Goal: Check status: Check status

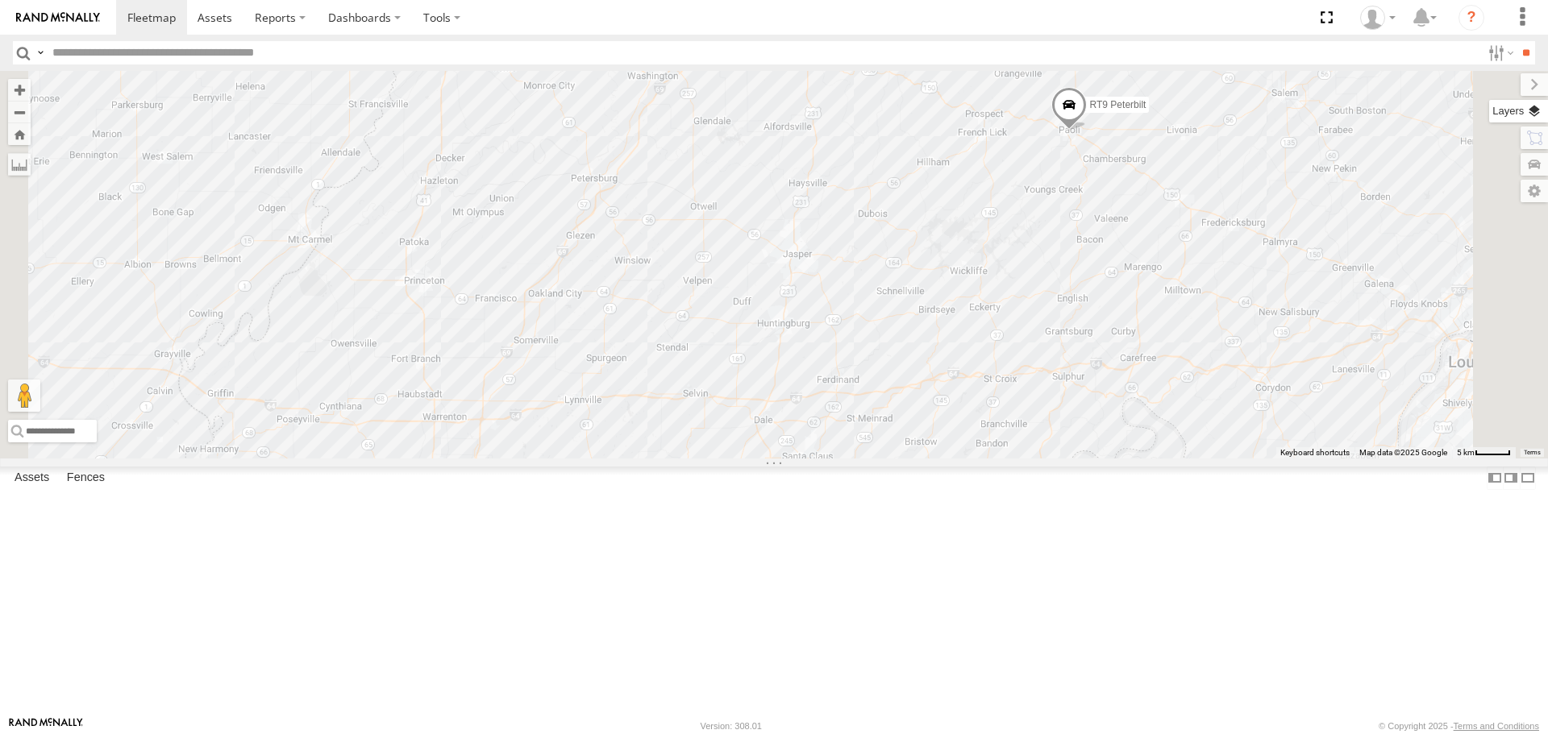
click at [1537, 109] on label at bounding box center [1518, 111] width 59 height 23
click at [0, 0] on span "Basemaps" at bounding box center [0, 0] width 0 height 0
click at [0, 0] on span "Satellite + Roadmap" at bounding box center [0, 0] width 0 height 0
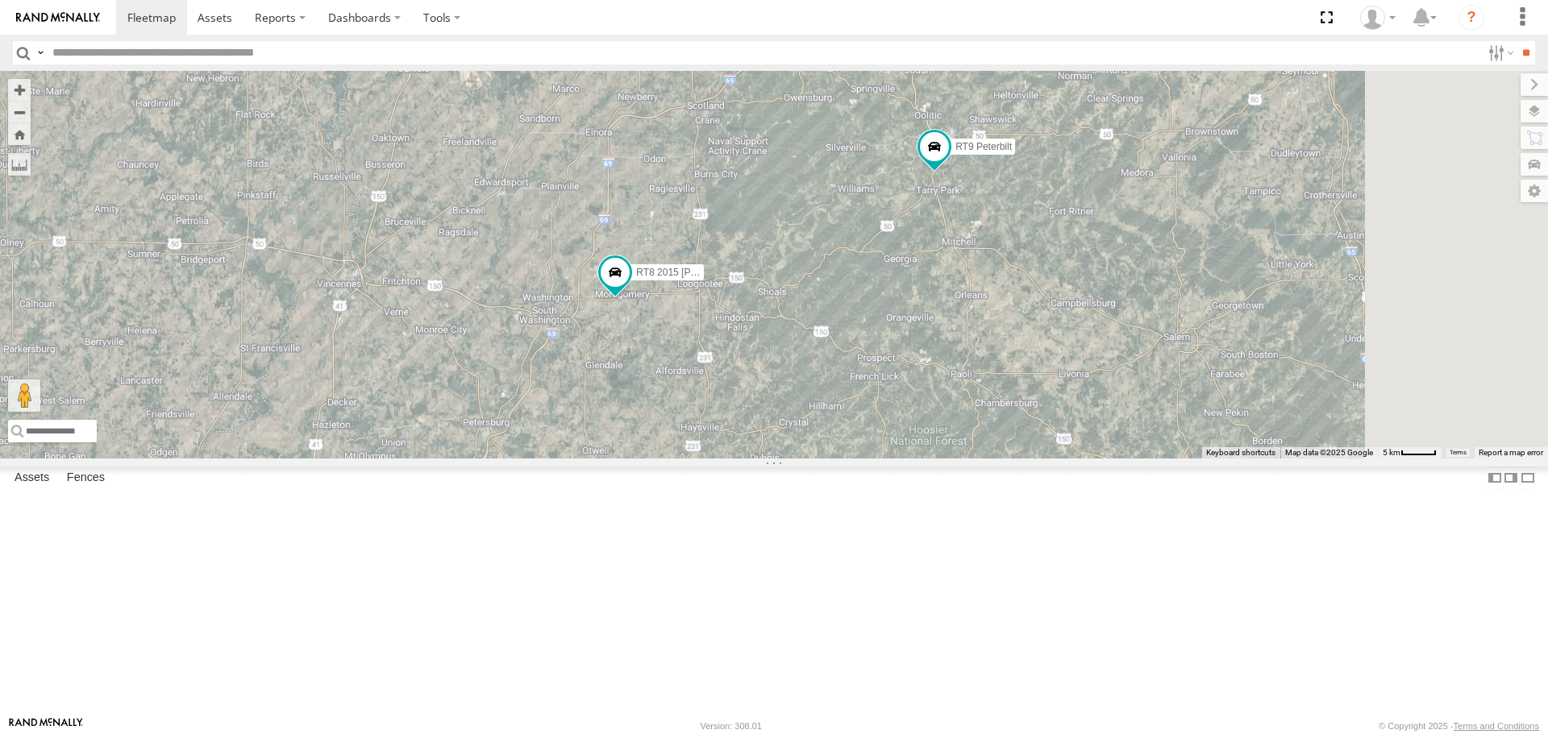
drag, startPoint x: 1037, startPoint y: 291, endPoint x: 929, endPoint y: 537, distance: 268.6
click at [929, 458] on div "2 RT8 2015 [PERSON_NAME] RT9 Peterbilt" at bounding box center [774, 264] width 1548 height 387
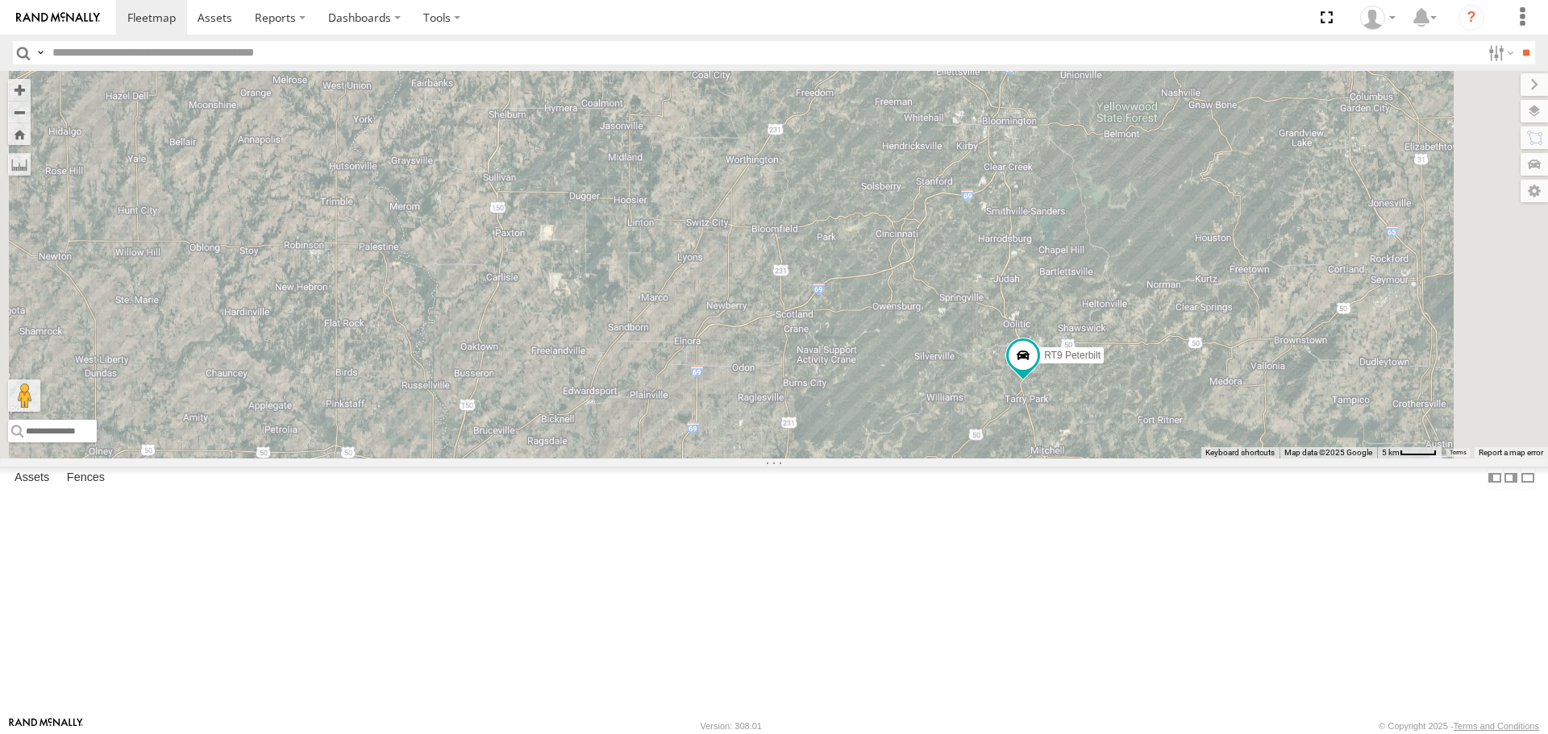
drag, startPoint x: 1017, startPoint y: 331, endPoint x: 1110, endPoint y: 547, distance: 235.8
click at [1110, 458] on div "RT8 2015 [PERSON_NAME] RT9 Peterbilt" at bounding box center [774, 264] width 1548 height 387
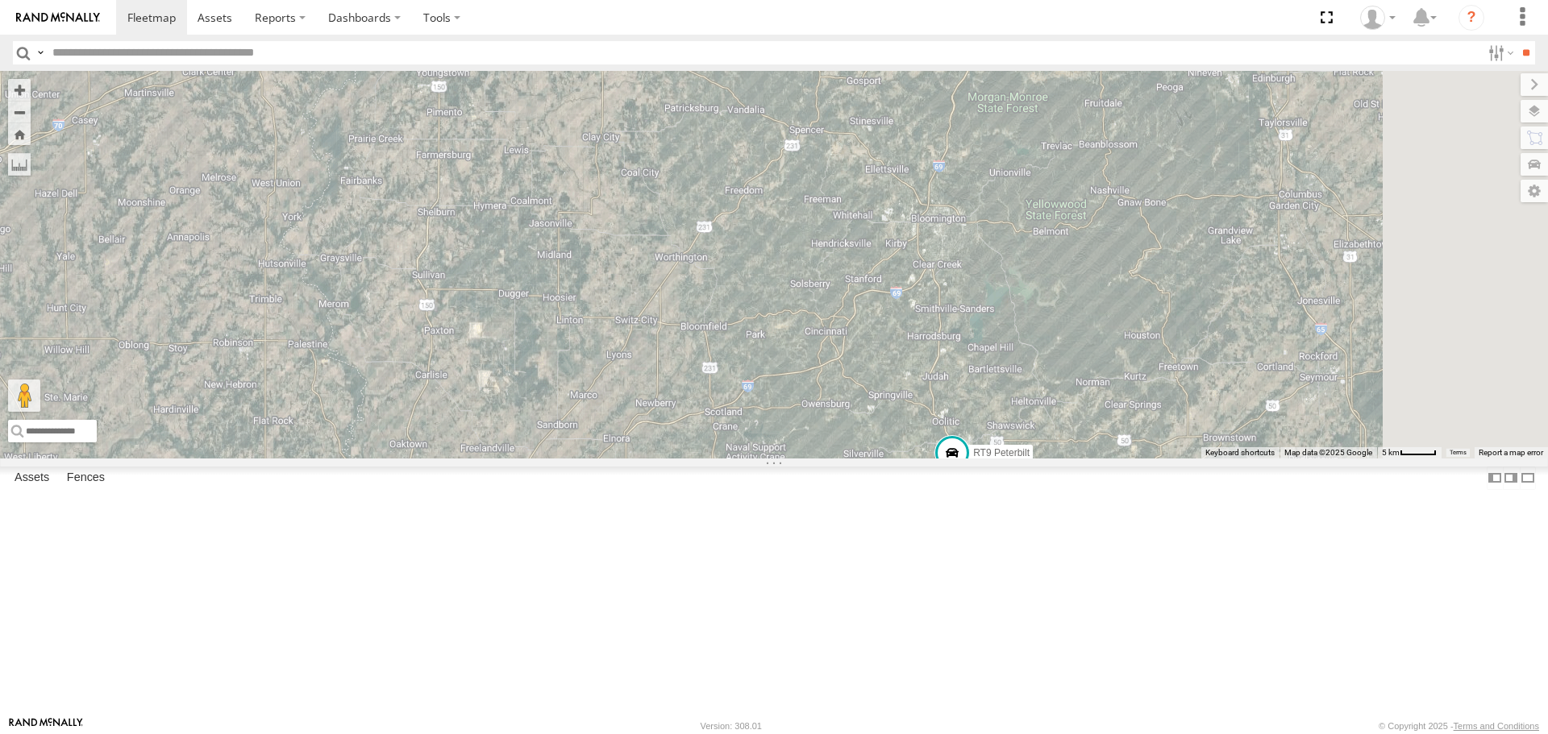
drag, startPoint x: 730, startPoint y: 260, endPoint x: 664, endPoint y: 381, distance: 137.4
click at [664, 381] on div "RT8 2015 [PERSON_NAME] RT9 Peterbilt" at bounding box center [774, 264] width 1548 height 387
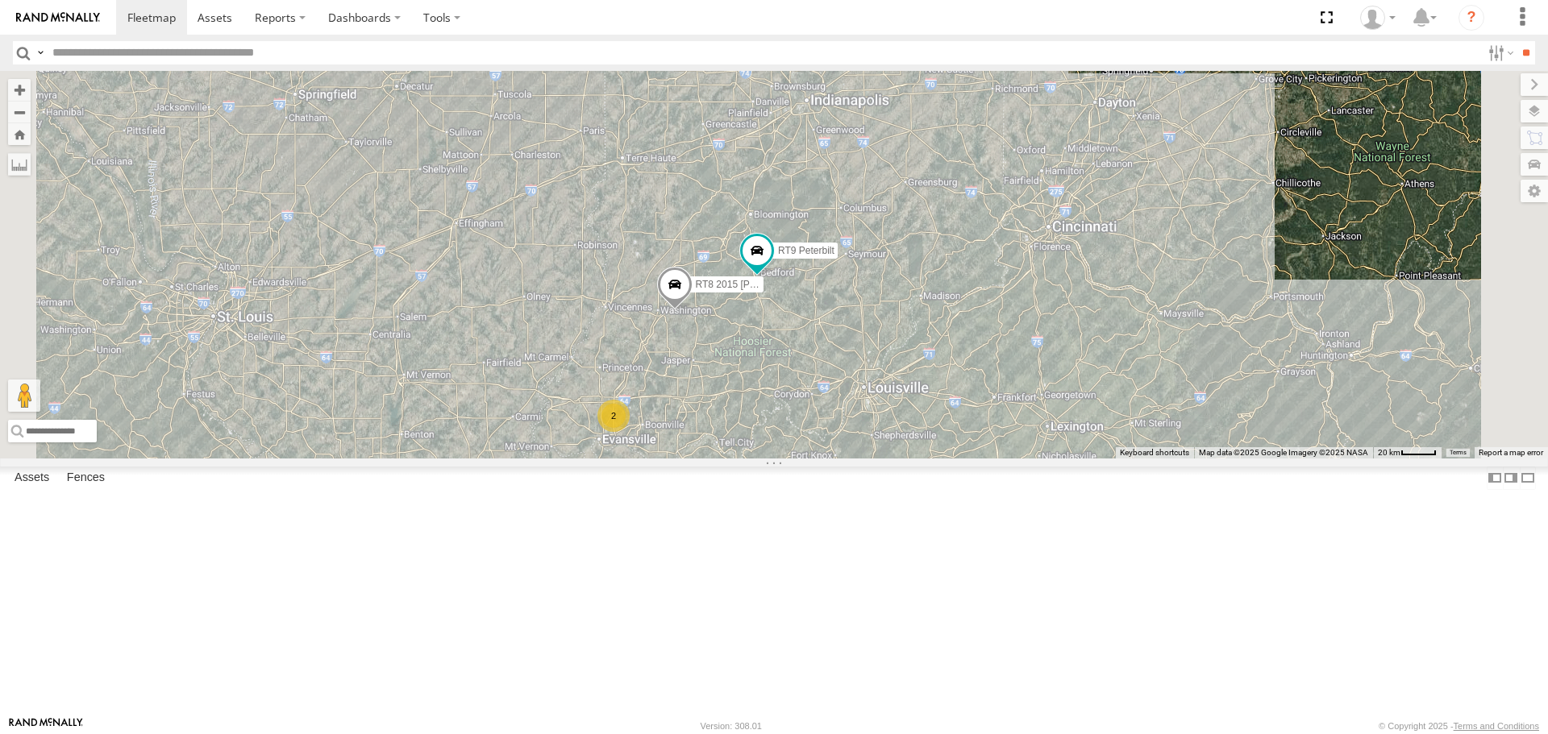
drag, startPoint x: 913, startPoint y: 522, endPoint x: 950, endPoint y: 468, distance: 64.9
click at [950, 458] on div "RT8 2015 [PERSON_NAME] RT9 Peterbilt 2" at bounding box center [774, 264] width 1548 height 387
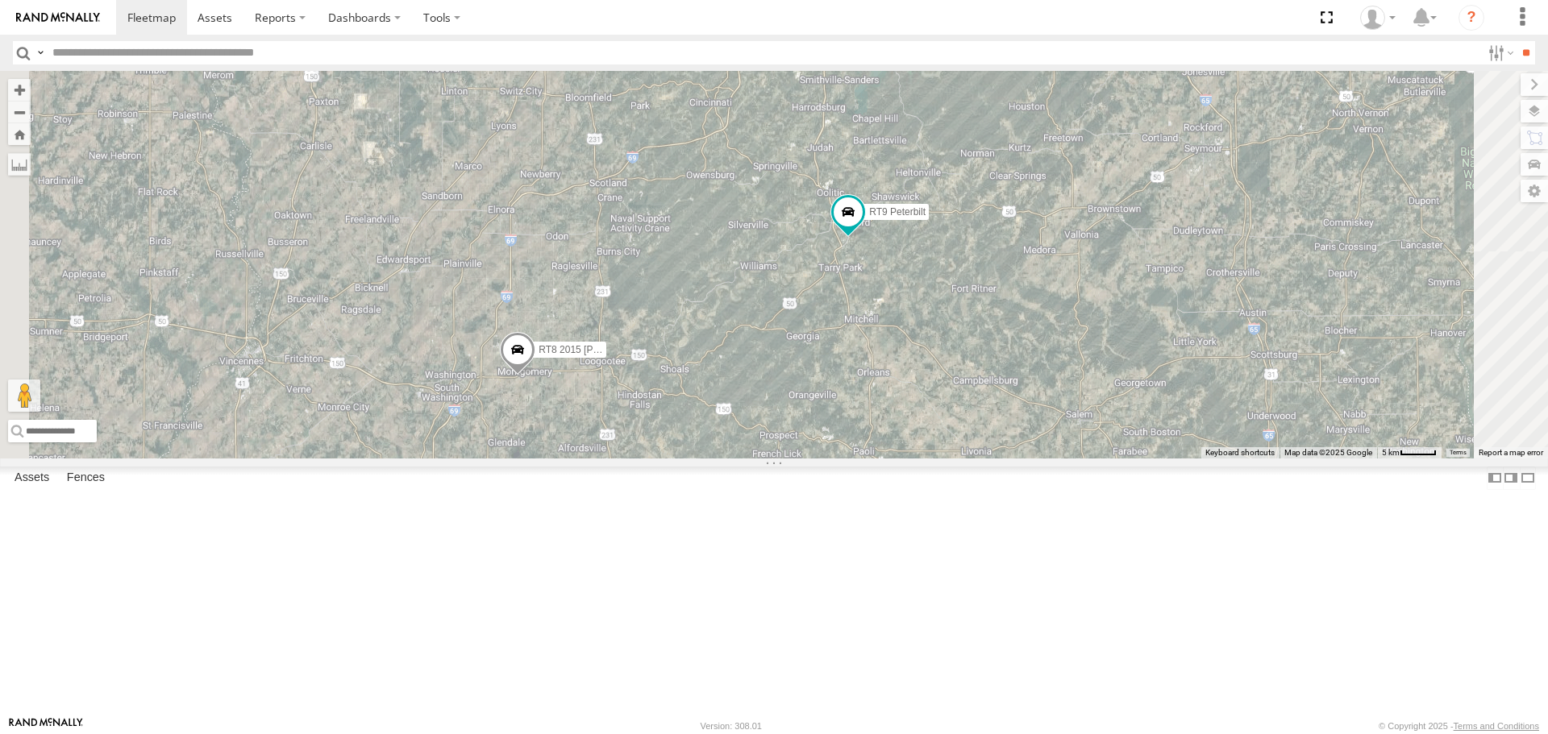
drag, startPoint x: 1027, startPoint y: 365, endPoint x: 1086, endPoint y: 532, distance: 176.9
click at [1086, 458] on div "RT8 2015 [PERSON_NAME] RT9 Peterbilt" at bounding box center [774, 264] width 1548 height 387
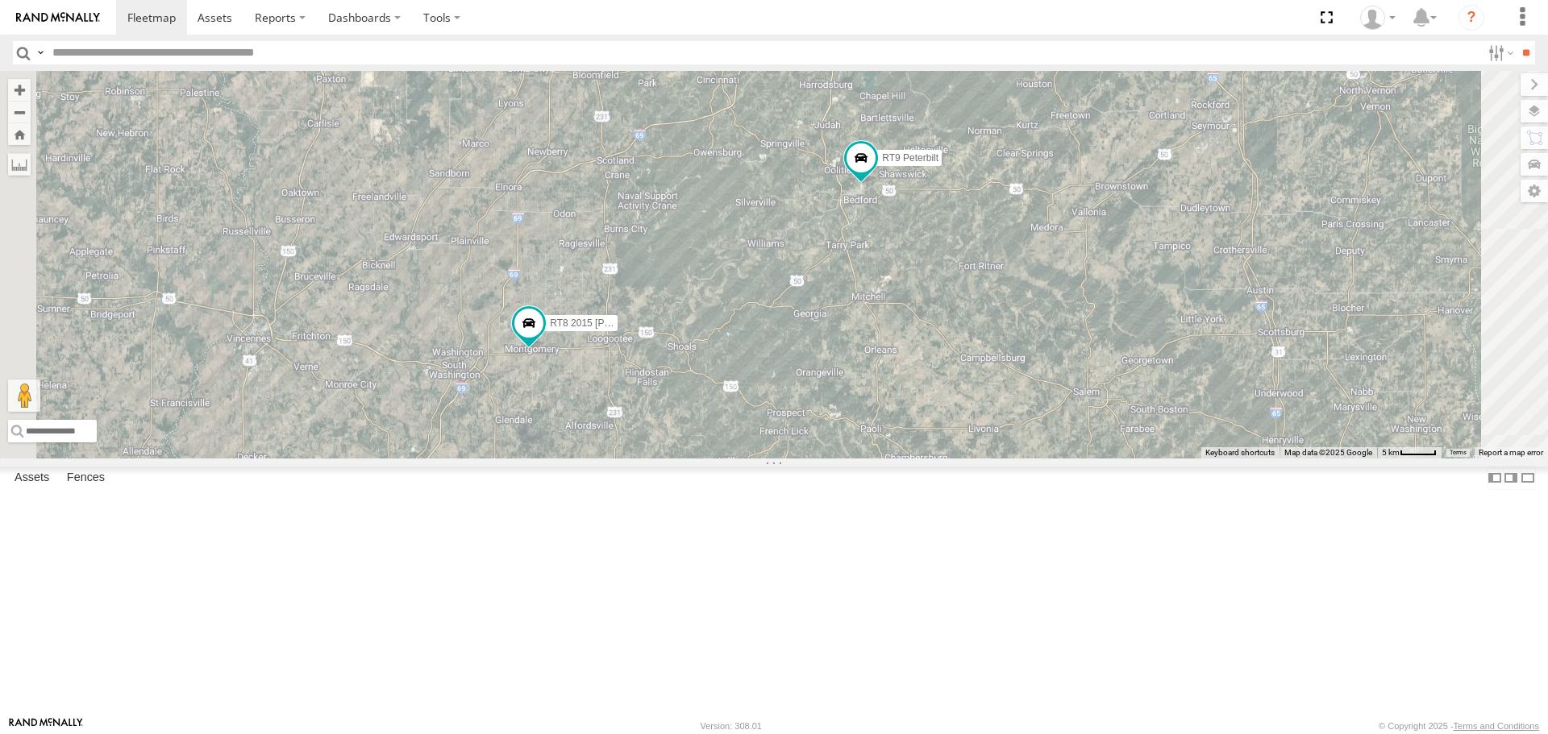
drag, startPoint x: 996, startPoint y: 556, endPoint x: 1004, endPoint y: 531, distance: 26.0
click at [1004, 458] on div "RT8 2015 [PERSON_NAME] RT9 Peterbilt" at bounding box center [774, 264] width 1548 height 387
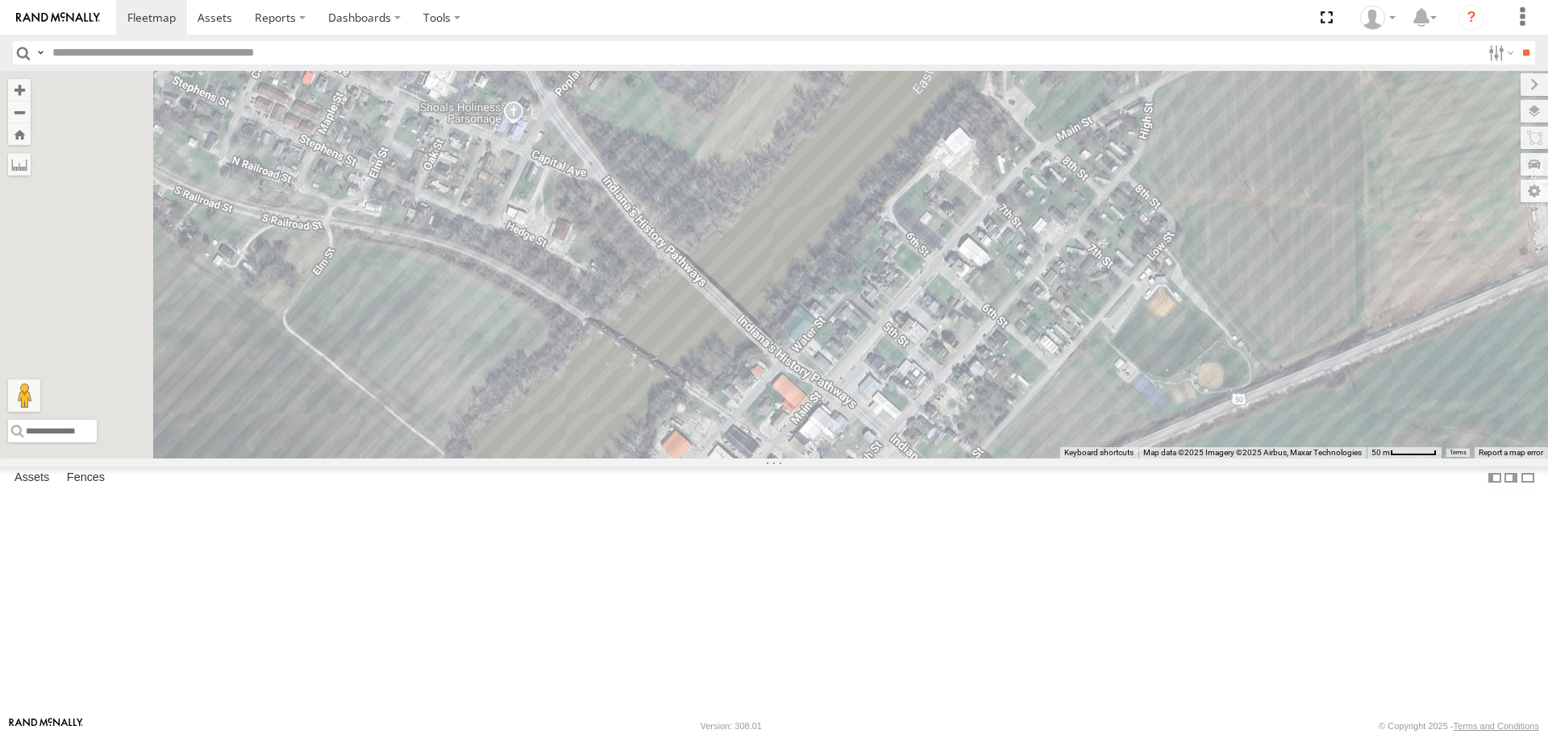
drag, startPoint x: 834, startPoint y: 435, endPoint x: 1171, endPoint y: 603, distance: 376.4
click at [1171, 458] on div "RT8 2015 [PERSON_NAME] RT9 Peterbilt" at bounding box center [774, 264] width 1548 height 387
drag, startPoint x: 433, startPoint y: 647, endPoint x: 803, endPoint y: 295, distance: 510.9
click at [803, 295] on div "RT8 2015 [PERSON_NAME] RT9 Peterbilt To activate drag with keyboard, press Alt …" at bounding box center [774, 264] width 1548 height 387
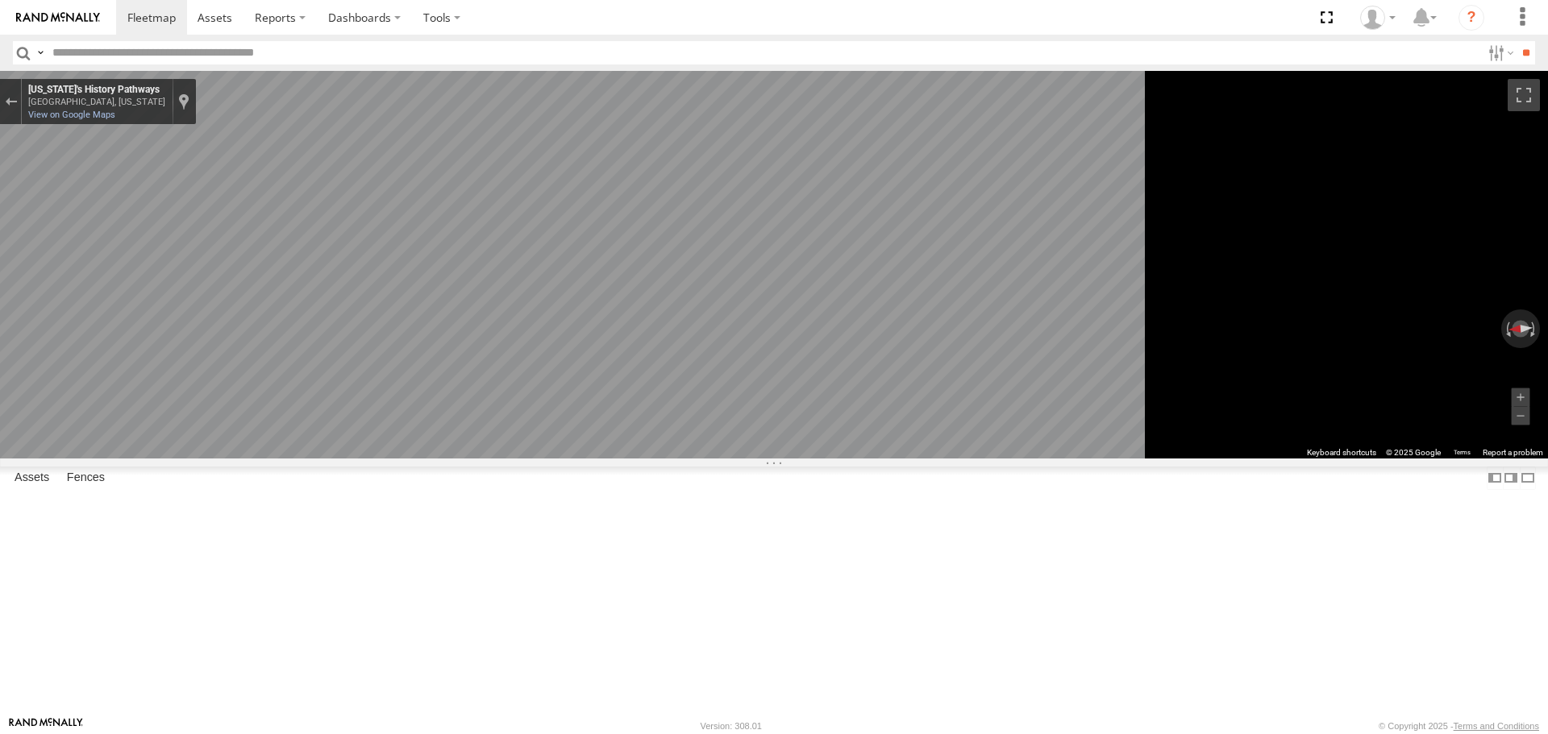
click at [378, 389] on main "← Move left → Move right ↑ Move up ↓ Move down + Zoom in - Zoom out Home Jump l…" at bounding box center [774, 394] width 1548 height 646
click at [335, 422] on main "← Move left → Move right ↑ Move up ↓ Move down + Zoom in - Zoom out Home Jump l…" at bounding box center [774, 394] width 1548 height 646
click at [1441, 312] on div "← Move left → Move right ↑ Move up ↓ Move down + Zoom in - Zoom out Home Jump l…" at bounding box center [774, 264] width 1548 height 387
click at [1399, 355] on div "← Move left → Move right ↑ Move up ↓ Move down + Zoom in - Zoom out Home Jump l…" at bounding box center [774, 264] width 1548 height 387
click at [1547, 297] on html at bounding box center [774, 367] width 1548 height 734
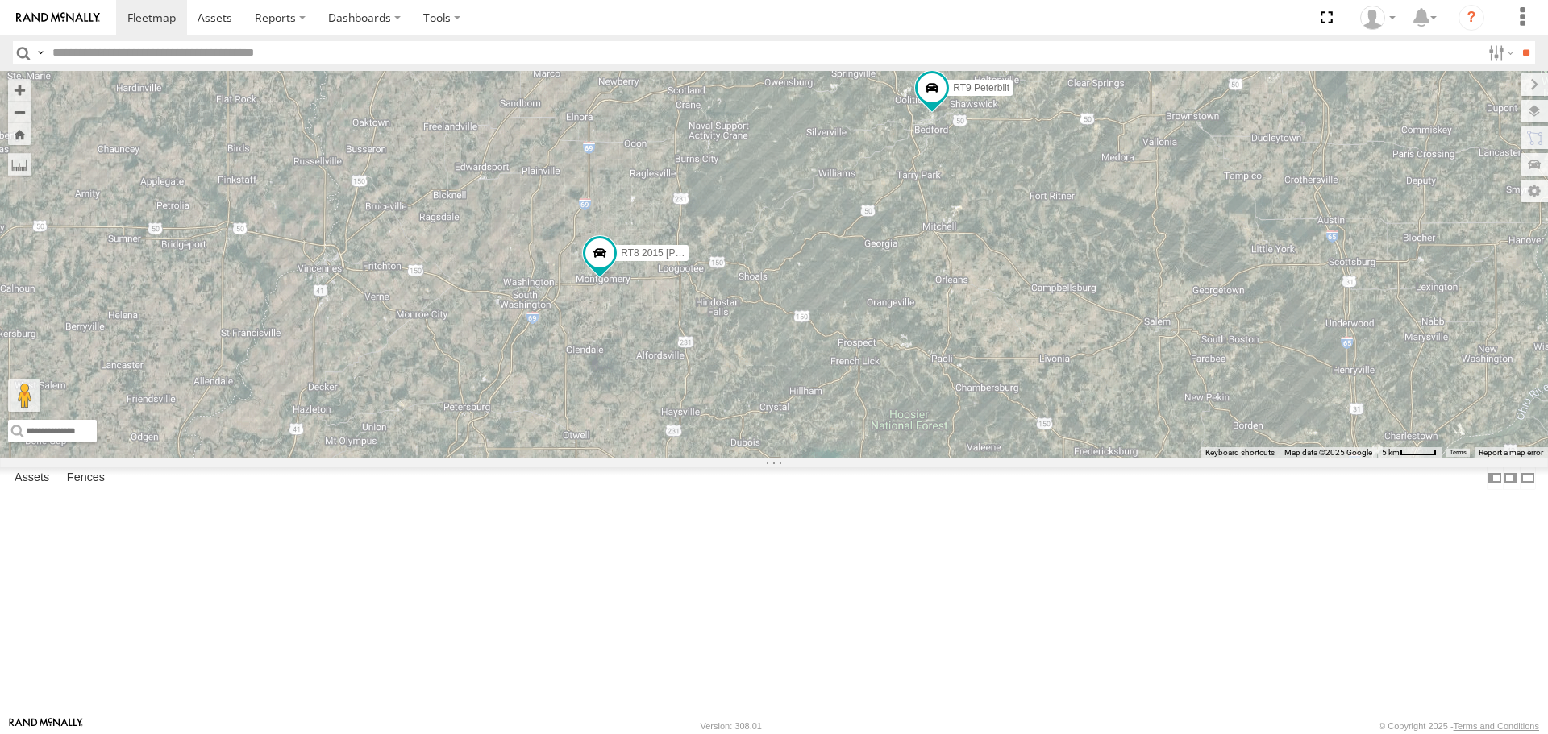
drag, startPoint x: 1094, startPoint y: 431, endPoint x: 987, endPoint y: 552, distance: 161.6
click at [987, 458] on div "RT8 2015 [PERSON_NAME] RT9 Peterbilt 2" at bounding box center [774, 264] width 1548 height 387
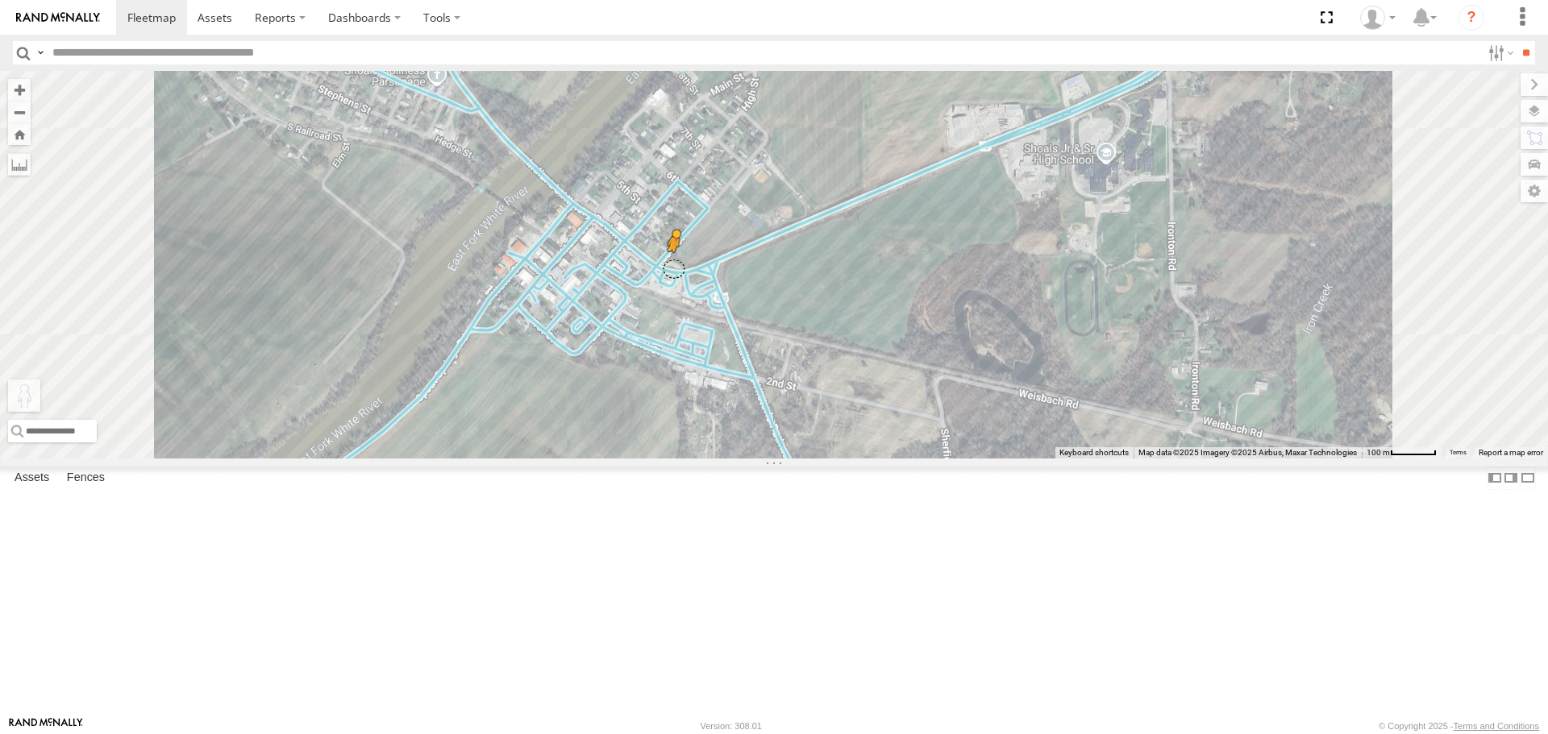
drag, startPoint x: 430, startPoint y: 647, endPoint x: 876, endPoint y: 398, distance: 511.4
click at [876, 398] on div "RT8 2015 Mack RT9 Peterbilt To activate drag with keyboard, press Alt + Enter. …" at bounding box center [774, 264] width 1548 height 387
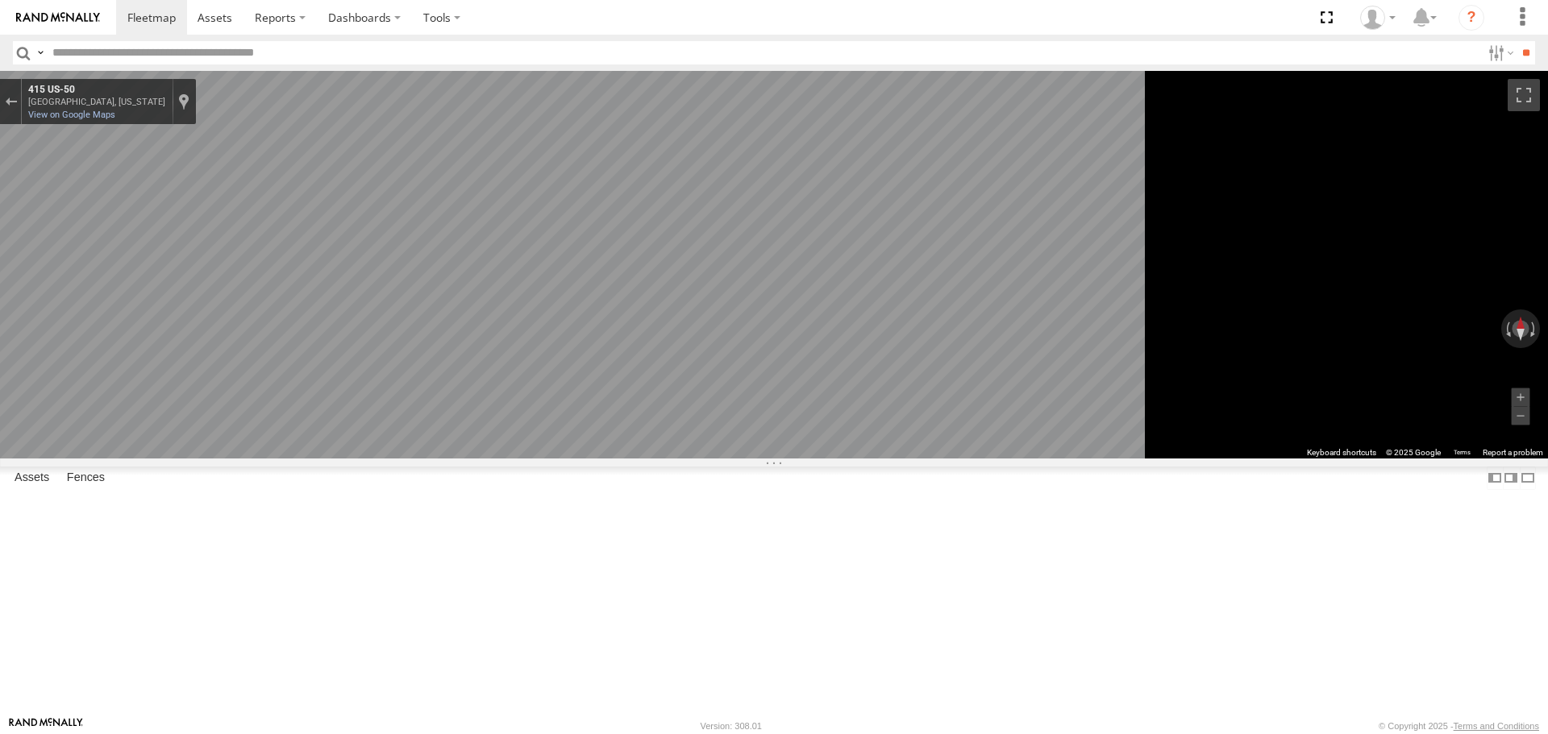
click at [1528, 310] on div "← Move left → Move right ↑ Move up ↓ Move down + Zoom in - Zoom out Home Jump l…" at bounding box center [774, 264] width 1548 height 387
click at [590, 594] on icon "Go East, US-50" at bounding box center [530, 591] width 120 height 38
click at [601, 612] on icon "Go East, Indiana's History Pathways" at bounding box center [541, 614] width 120 height 34
click at [1547, 316] on html at bounding box center [774, 367] width 1548 height 734
click at [1547, 341] on html at bounding box center [774, 367] width 1548 height 734
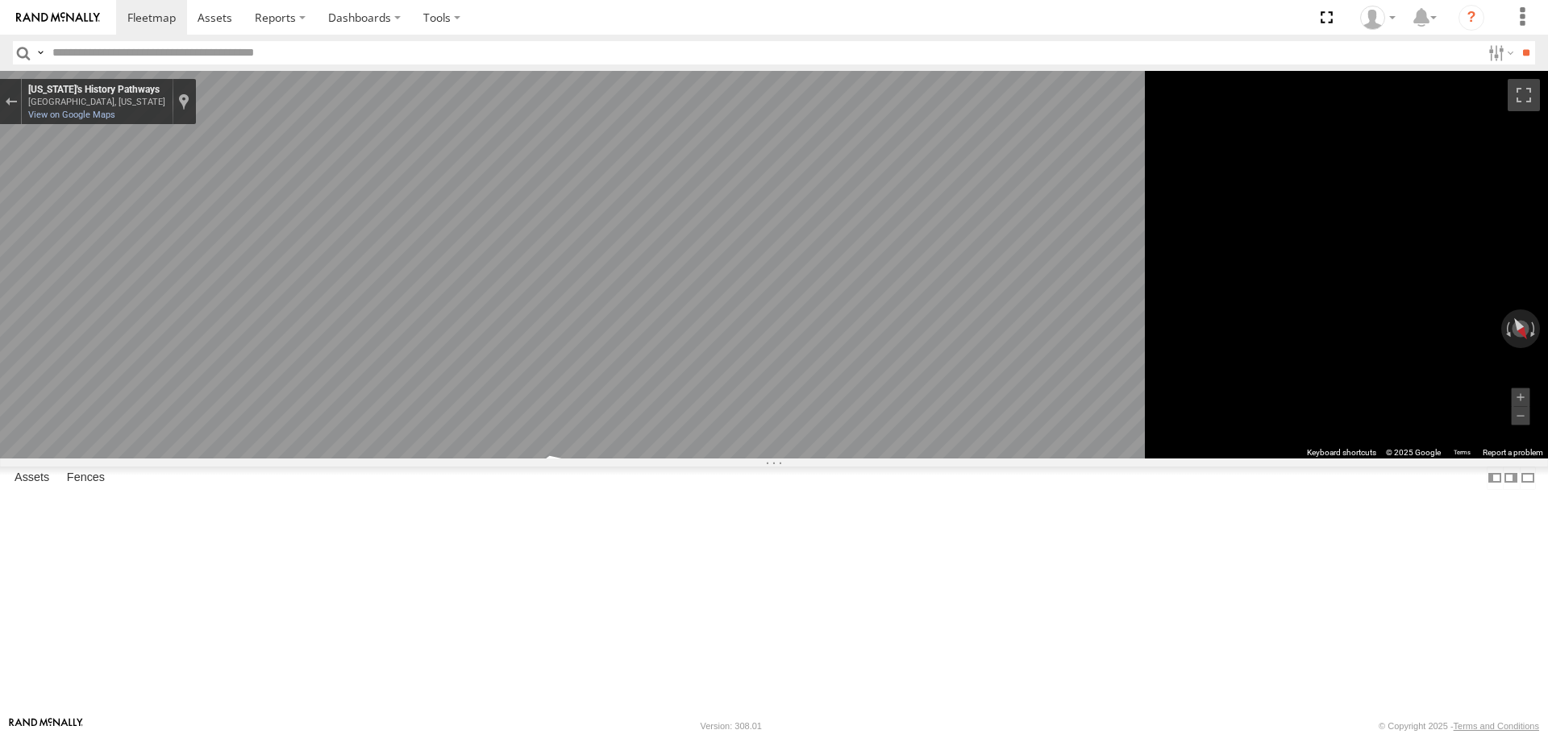
click at [1502, 375] on div "← Move left → Move right ↑ Move up ↓ Move down + Zoom in - Zoom out Home Jump l…" at bounding box center [774, 264] width 1548 height 387
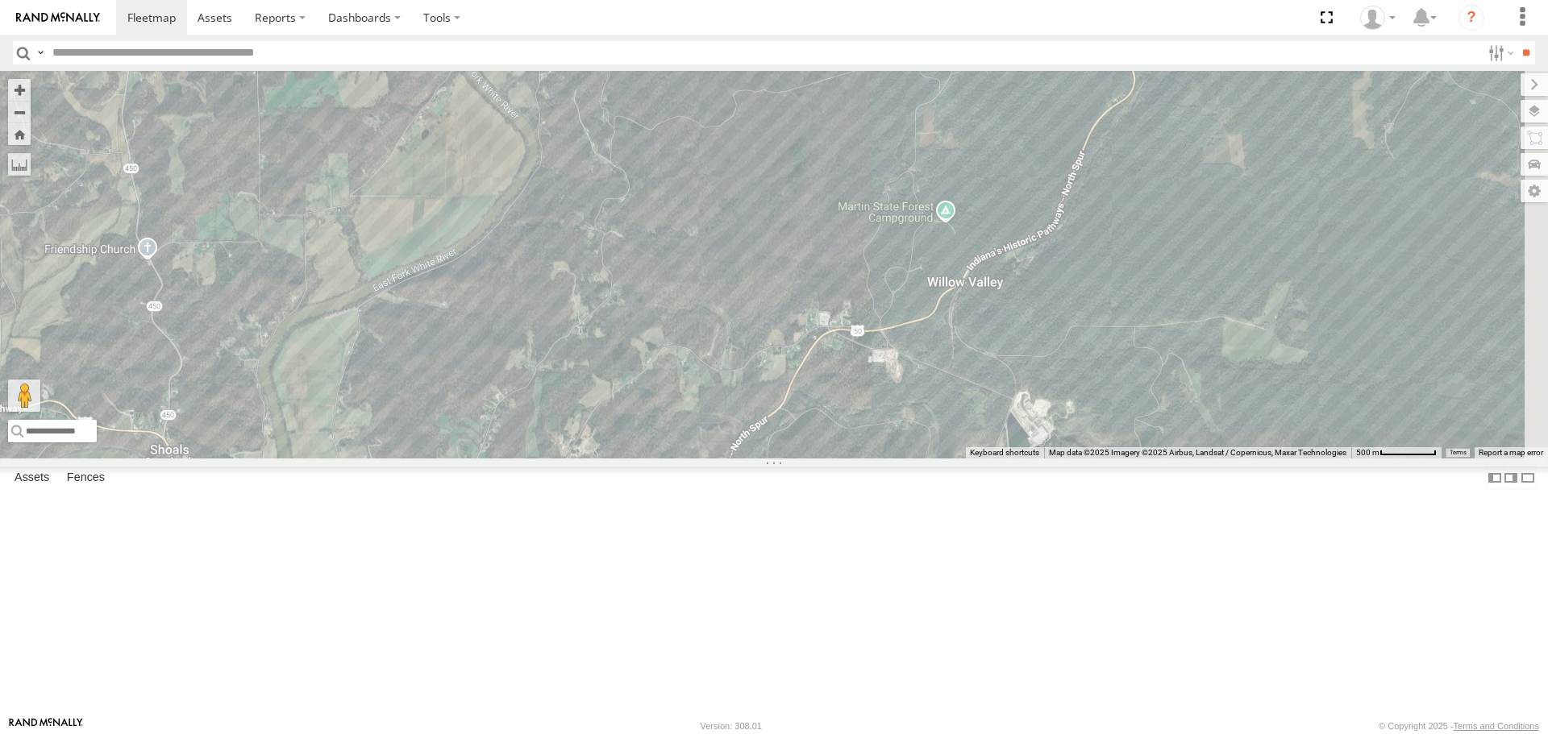
drag, startPoint x: 1032, startPoint y: 537, endPoint x: 818, endPoint y: 715, distance: 278.2
click at [818, 458] on div "RT8 2015 Mack RT9 Peterbilt Loading..." at bounding box center [774, 264] width 1548 height 387
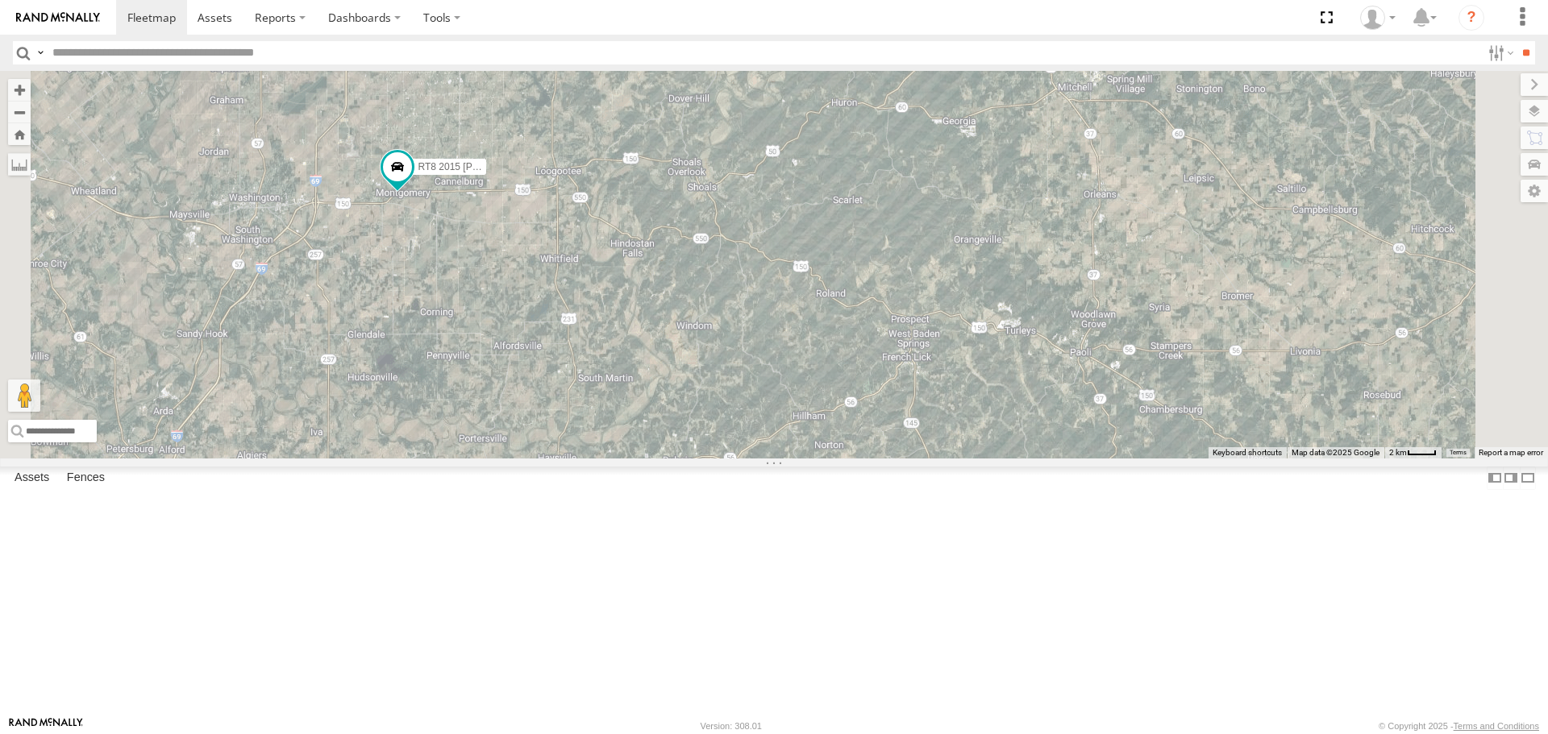
drag, startPoint x: 1046, startPoint y: 618, endPoint x: 1022, endPoint y: 320, distance: 299.3
click at [1022, 320] on div "RT8 2015 Mack RT9 Peterbilt Loading..." at bounding box center [774, 264] width 1548 height 387
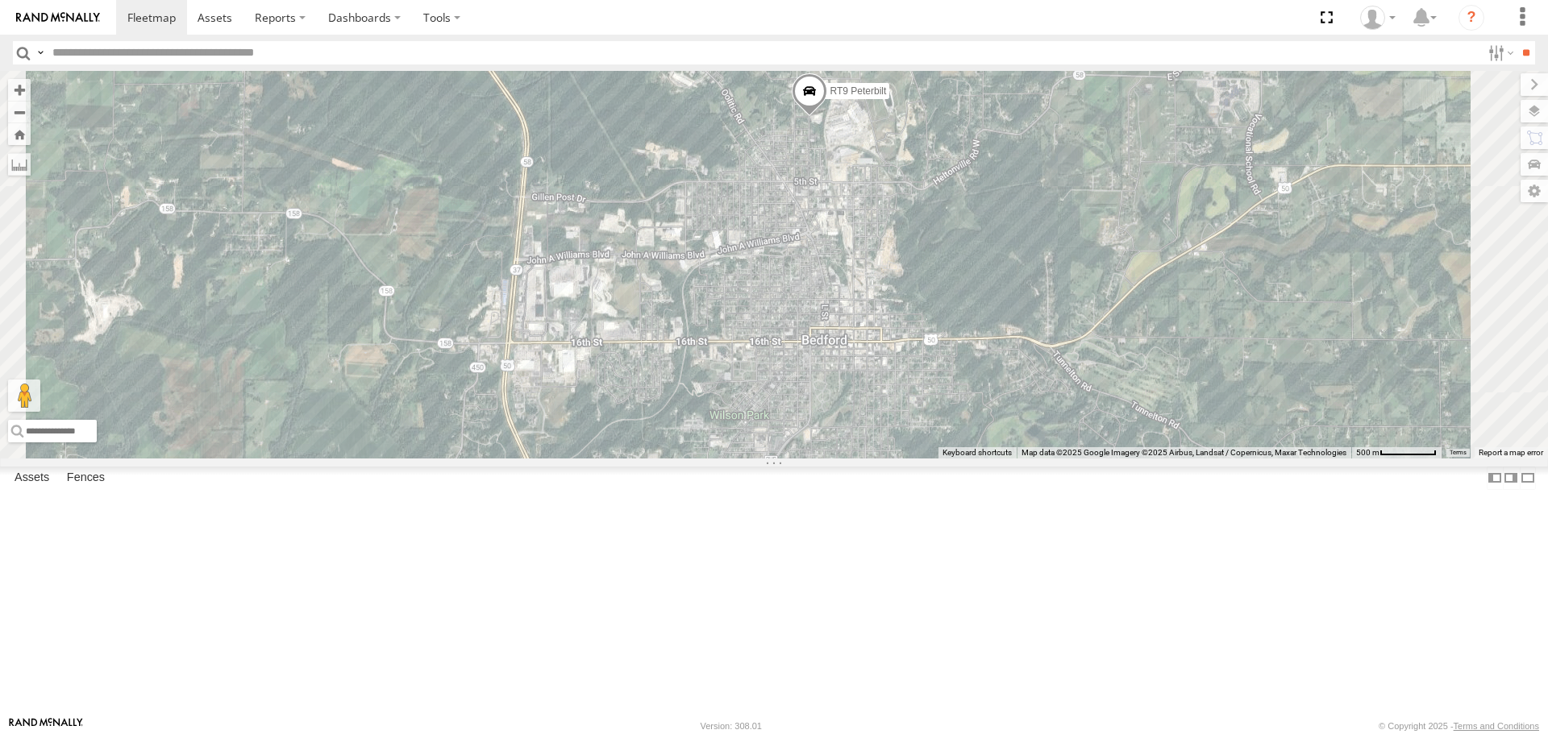
drag, startPoint x: 1025, startPoint y: 165, endPoint x: 1033, endPoint y: 371, distance: 205.7
click at [1033, 371] on div "RT8 2015 Mack RT9 Peterbilt Loading..." at bounding box center [774, 264] width 1548 height 387
